Goal: Information Seeking & Learning: Learn about a topic

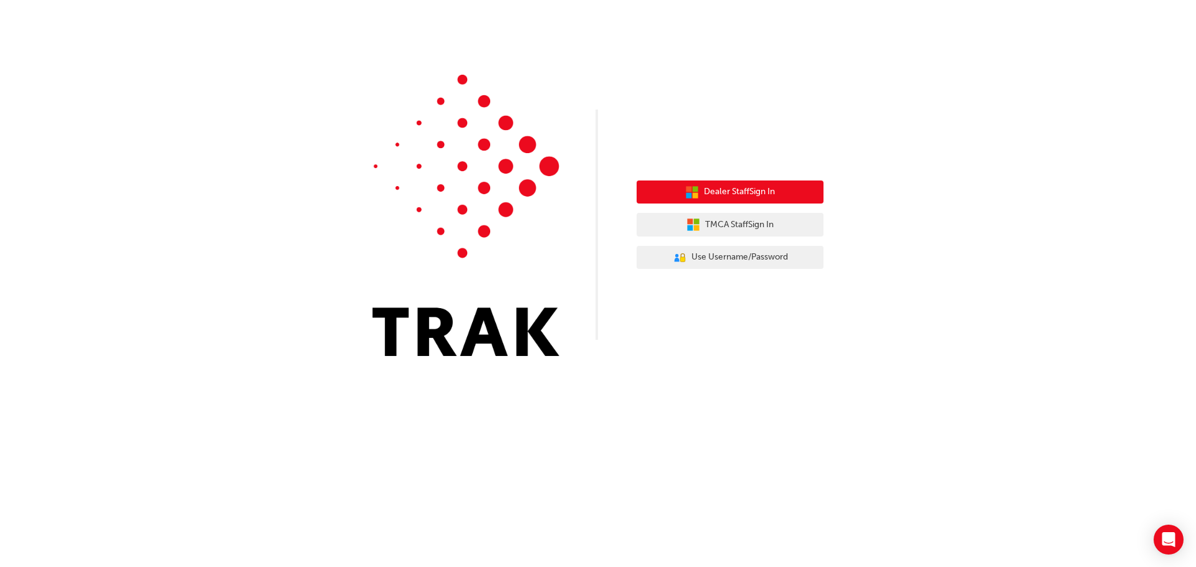
click at [719, 196] on span "Dealer Staff Sign In" at bounding box center [739, 192] width 71 height 14
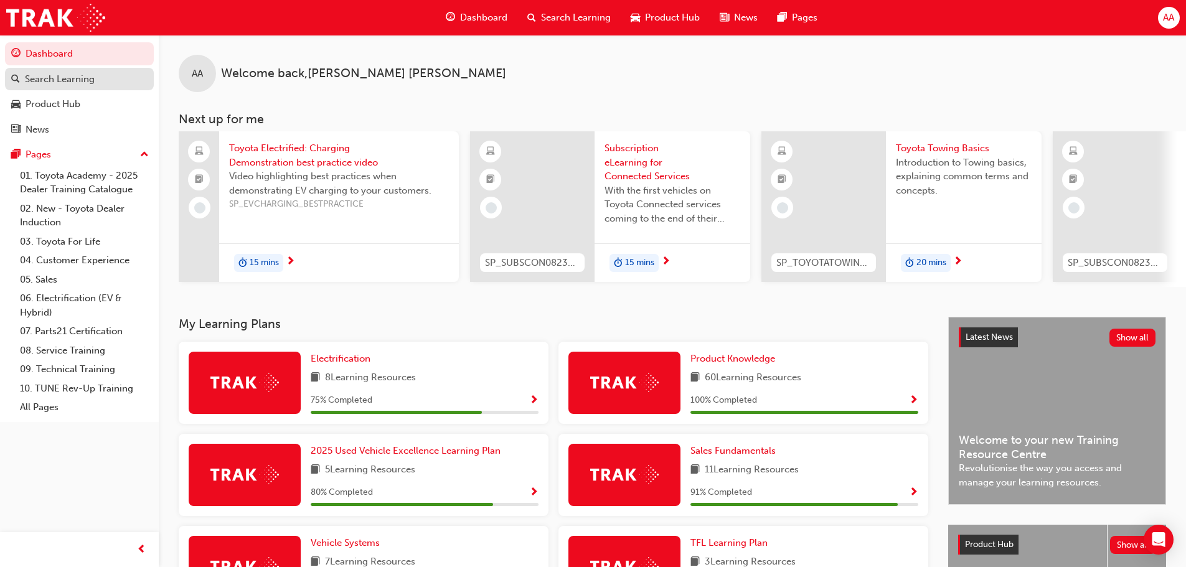
click at [55, 78] on div "Search Learning" at bounding box center [60, 79] width 70 height 14
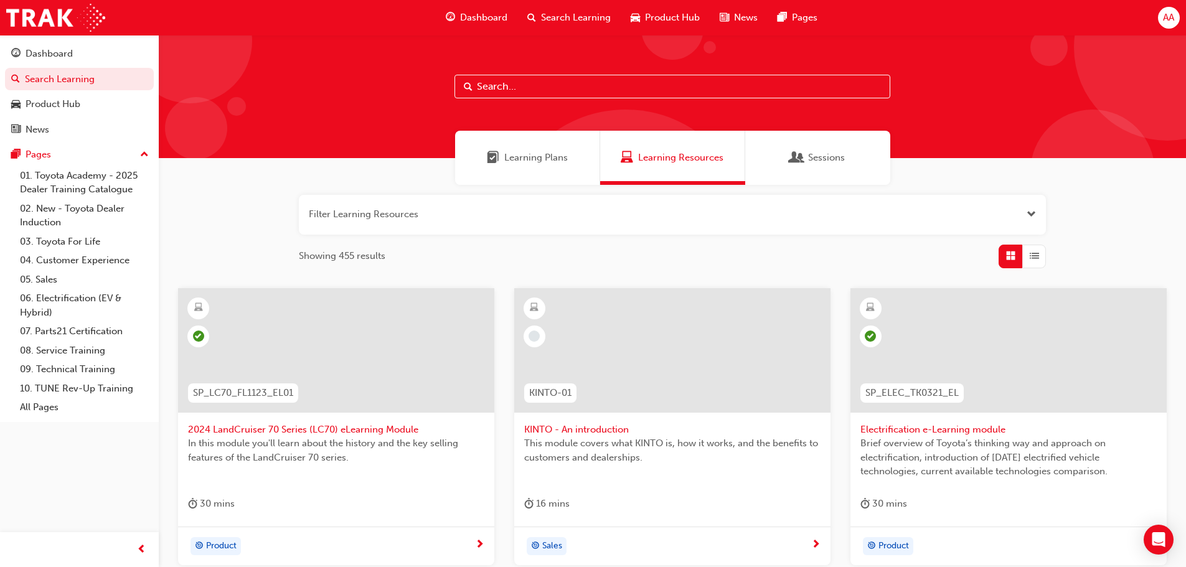
click at [516, 82] on input "text" at bounding box center [673, 87] width 436 height 24
type input "rav4"
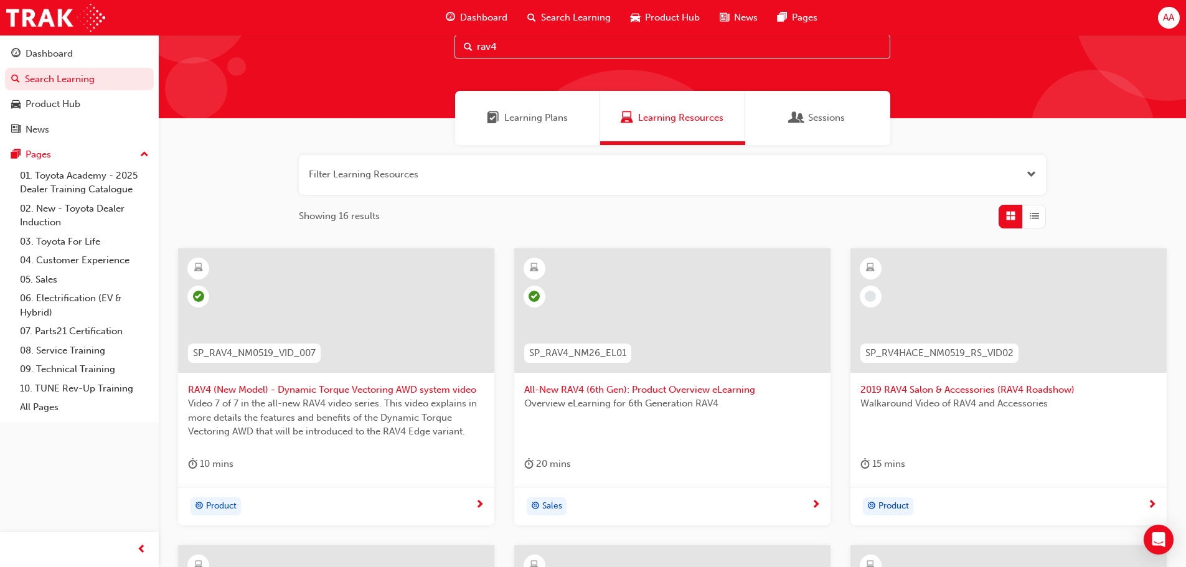
scroll to position [62, 0]
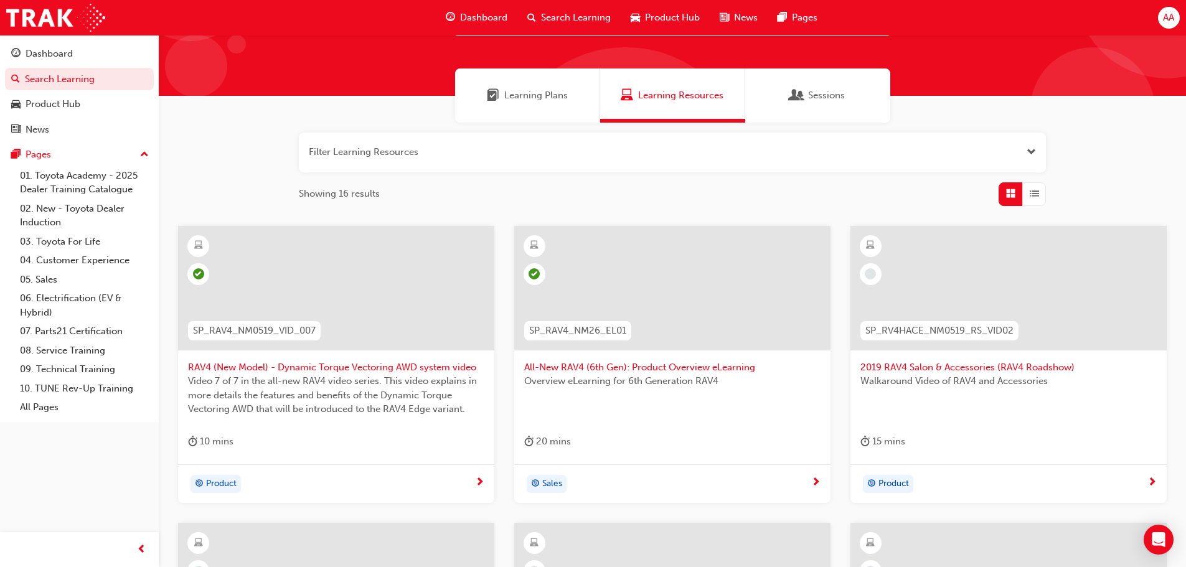
click at [559, 367] on span "All-New RAV4 (6th Gen): Product Overview eLearning" at bounding box center [672, 368] width 296 height 14
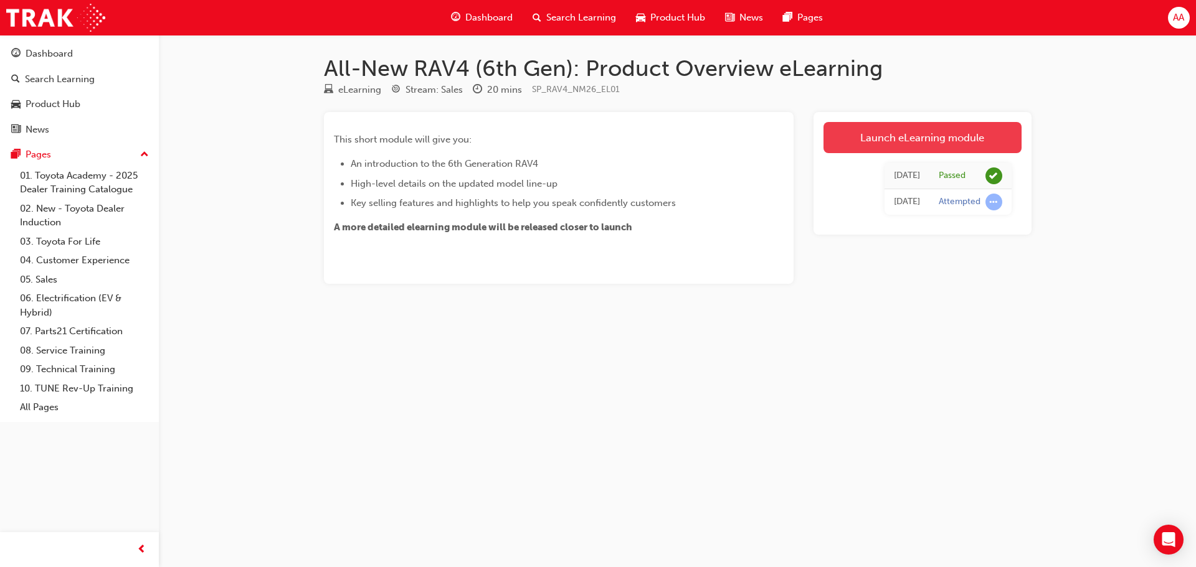
click at [893, 141] on link "Launch eLearning module" at bounding box center [922, 137] width 198 height 31
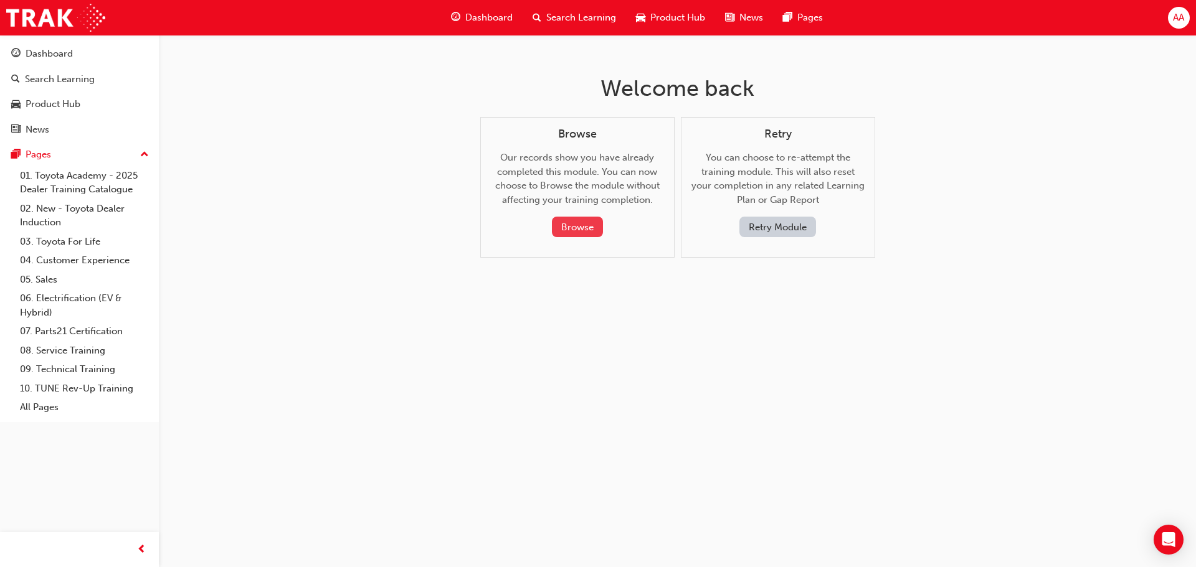
click at [569, 227] on button "Browse" at bounding box center [577, 227] width 51 height 21
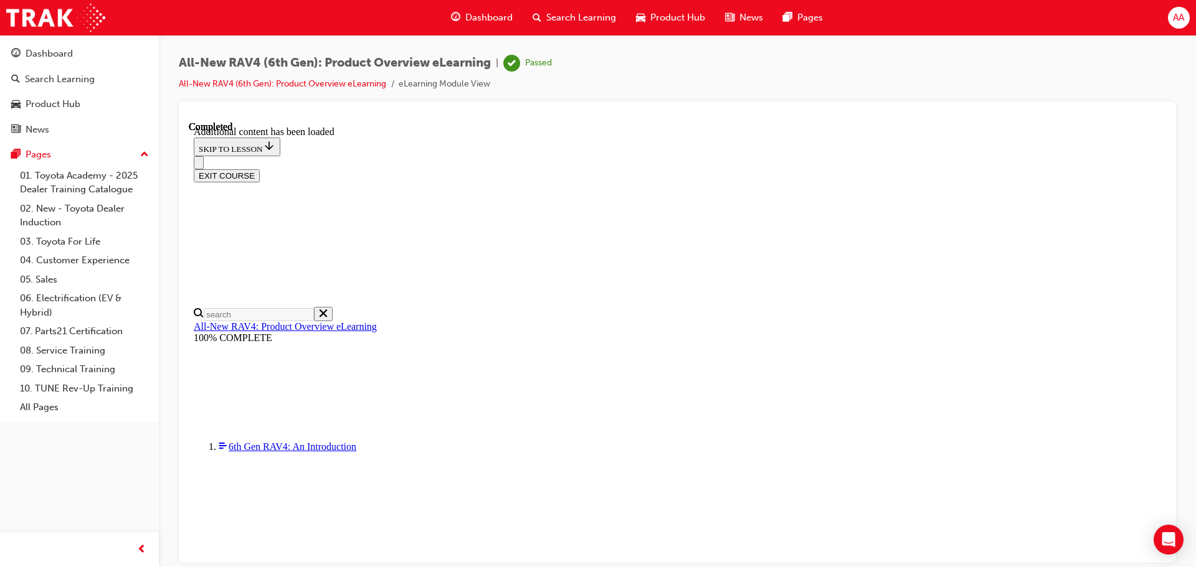
scroll to position [897, 0]
